Goal: Information Seeking & Learning: Learn about a topic

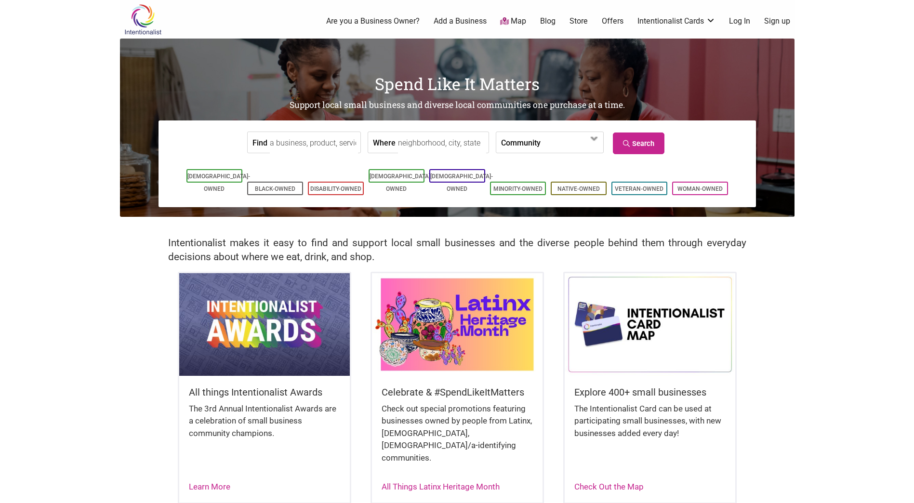
click at [140, 20] on img at bounding box center [143, 19] width 46 height 31
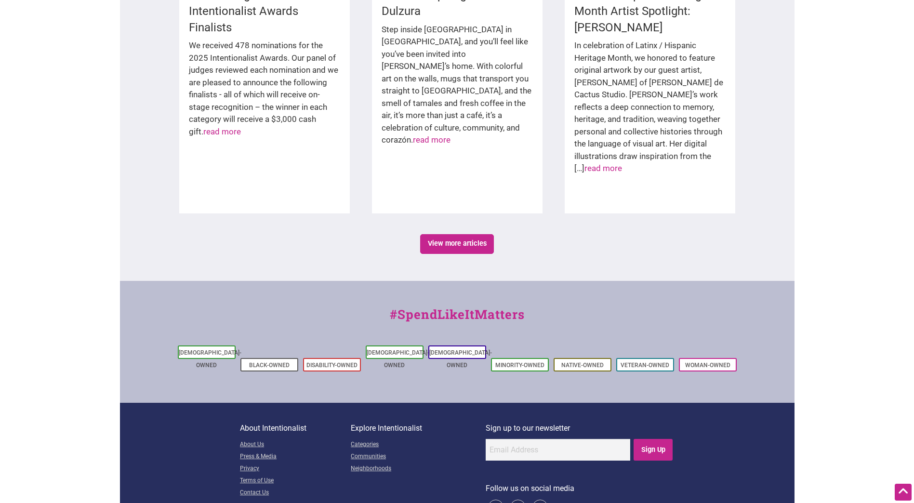
scroll to position [1554, 0]
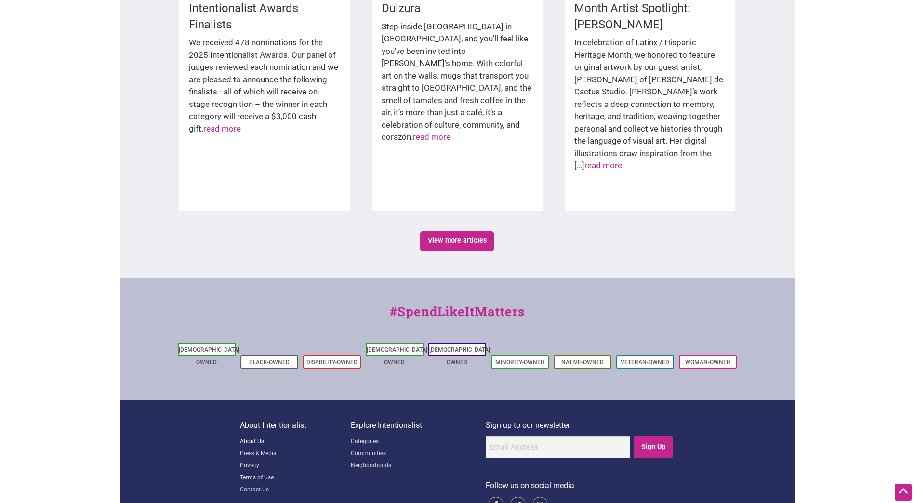
click at [255, 436] on link "About Us" at bounding box center [295, 442] width 111 height 12
